Goal: Transaction & Acquisition: Purchase product/service

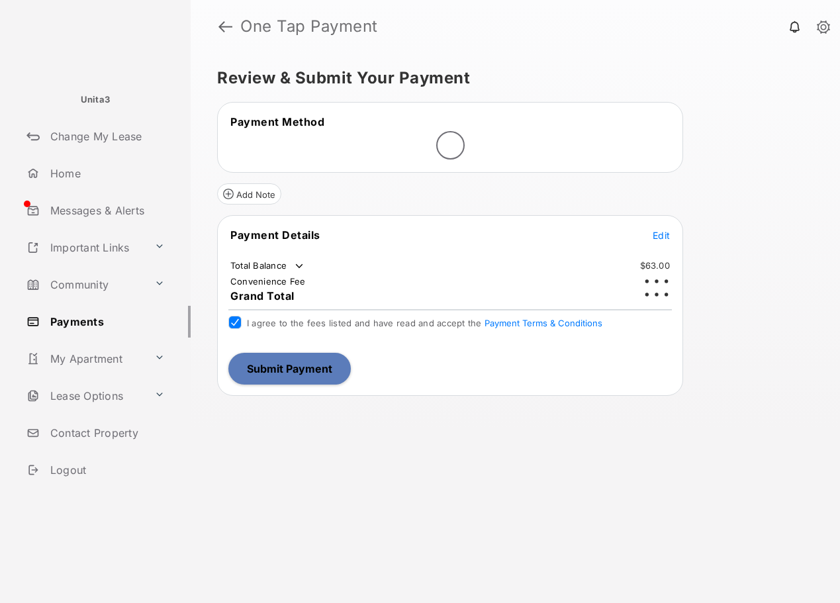
click at [291, 375] on button "Submit Payment" at bounding box center [289, 369] width 123 height 32
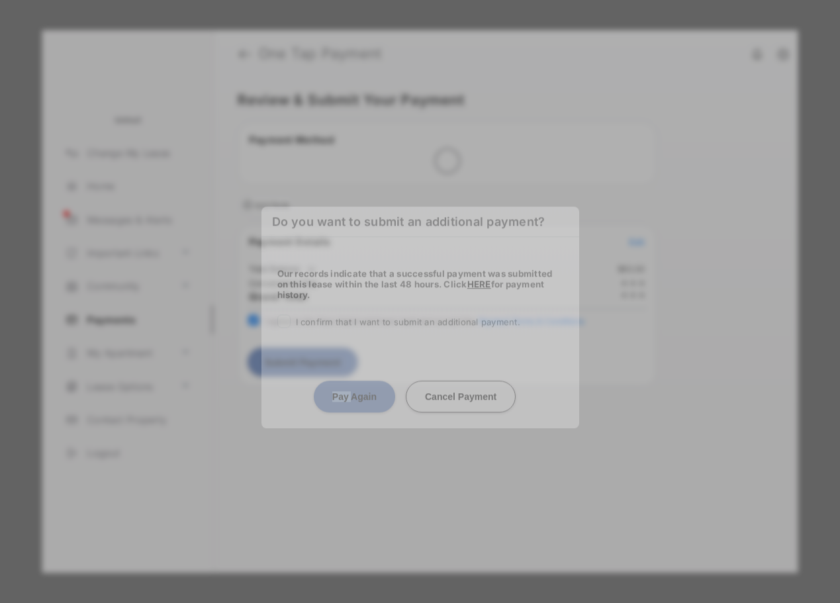
click at [289, 374] on center "Pay Again Cancel Payment" at bounding box center [421, 391] width 286 height 42
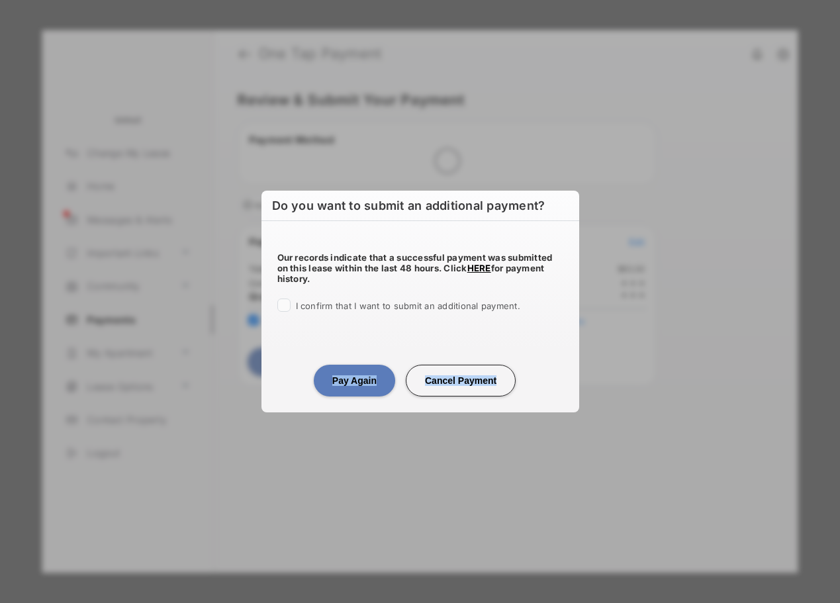
click at [469, 390] on button "Cancel Payment" at bounding box center [461, 381] width 110 height 32
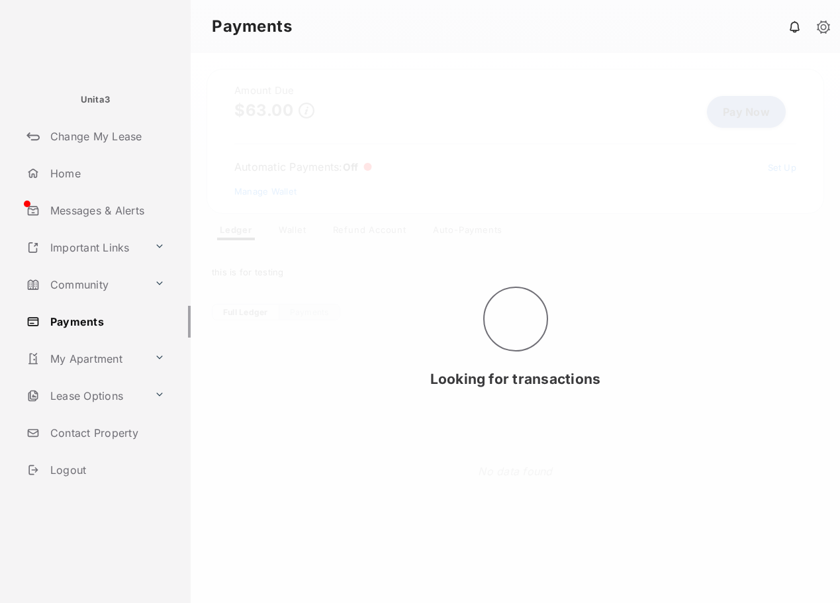
click at [352, 162] on div "Looking for transactions" at bounding box center [516, 328] width 650 height 550
drag, startPoint x: 352, startPoint y: 162, endPoint x: 240, endPoint y: 168, distance: 112.1
click at [240, 168] on div "Looking for transactions" at bounding box center [516, 328] width 650 height 550
drag, startPoint x: 240, startPoint y: 168, endPoint x: 354, endPoint y: 172, distance: 114.6
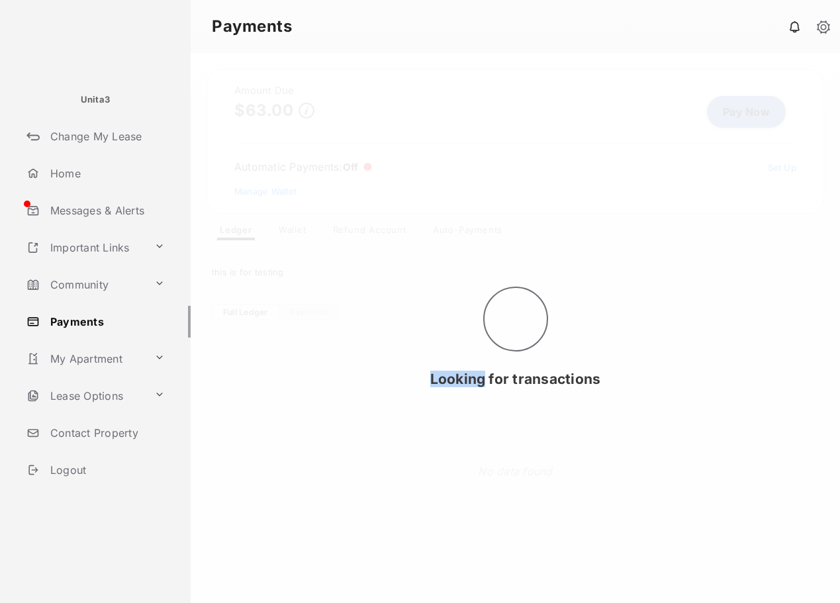
click at [354, 172] on div "Looking for transactions" at bounding box center [516, 328] width 650 height 550
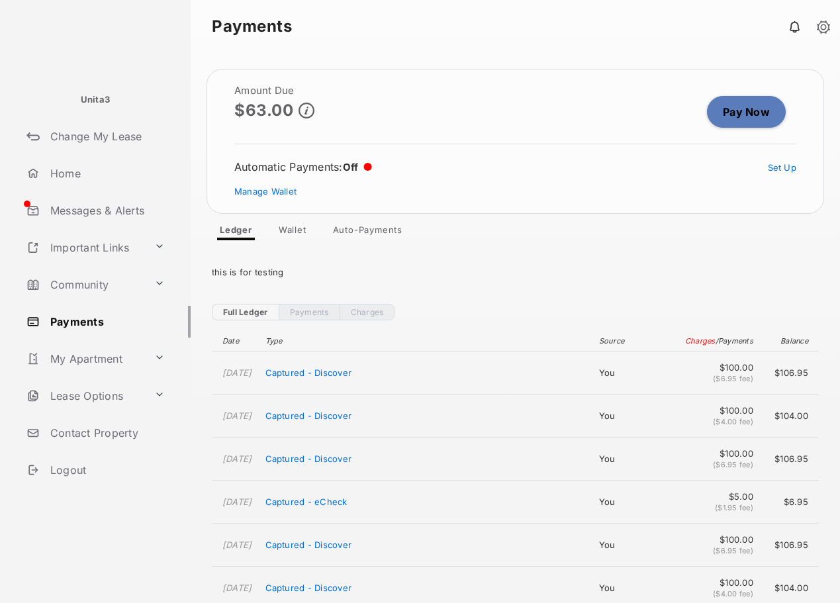
click at [726, 116] on link "Pay Now" at bounding box center [746, 112] width 79 height 32
